Goal: Task Accomplishment & Management: Use online tool/utility

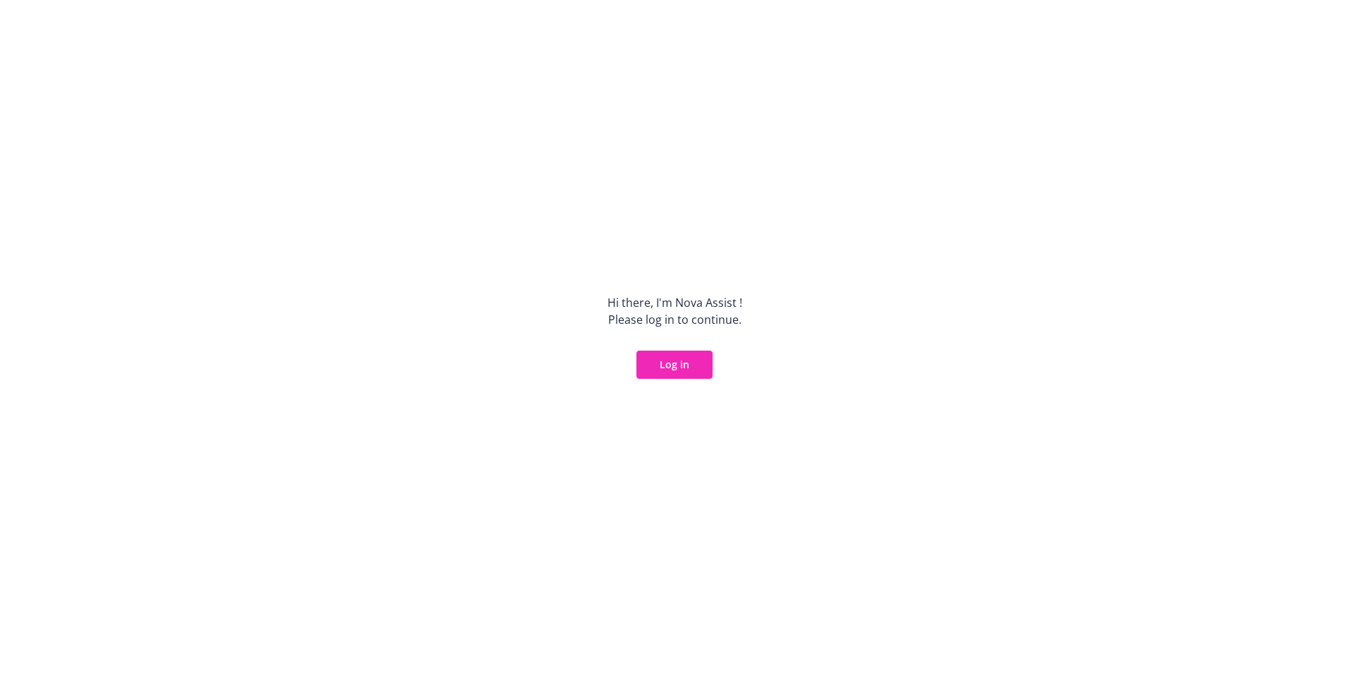
drag, startPoint x: 689, startPoint y: 359, endPoint x: 696, endPoint y: 356, distance: 7.4
click at [696, 356] on button "Log in" at bounding box center [675, 365] width 76 height 28
drag, startPoint x: 968, startPoint y: 435, endPoint x: 964, endPoint y: 414, distance: 22.3
click at [969, 429] on div "Hi there, I ' m Nova Assist ! Please log in to continue. Log in" at bounding box center [674, 336] width 1349 height 673
